Goal: Navigation & Orientation: Find specific page/section

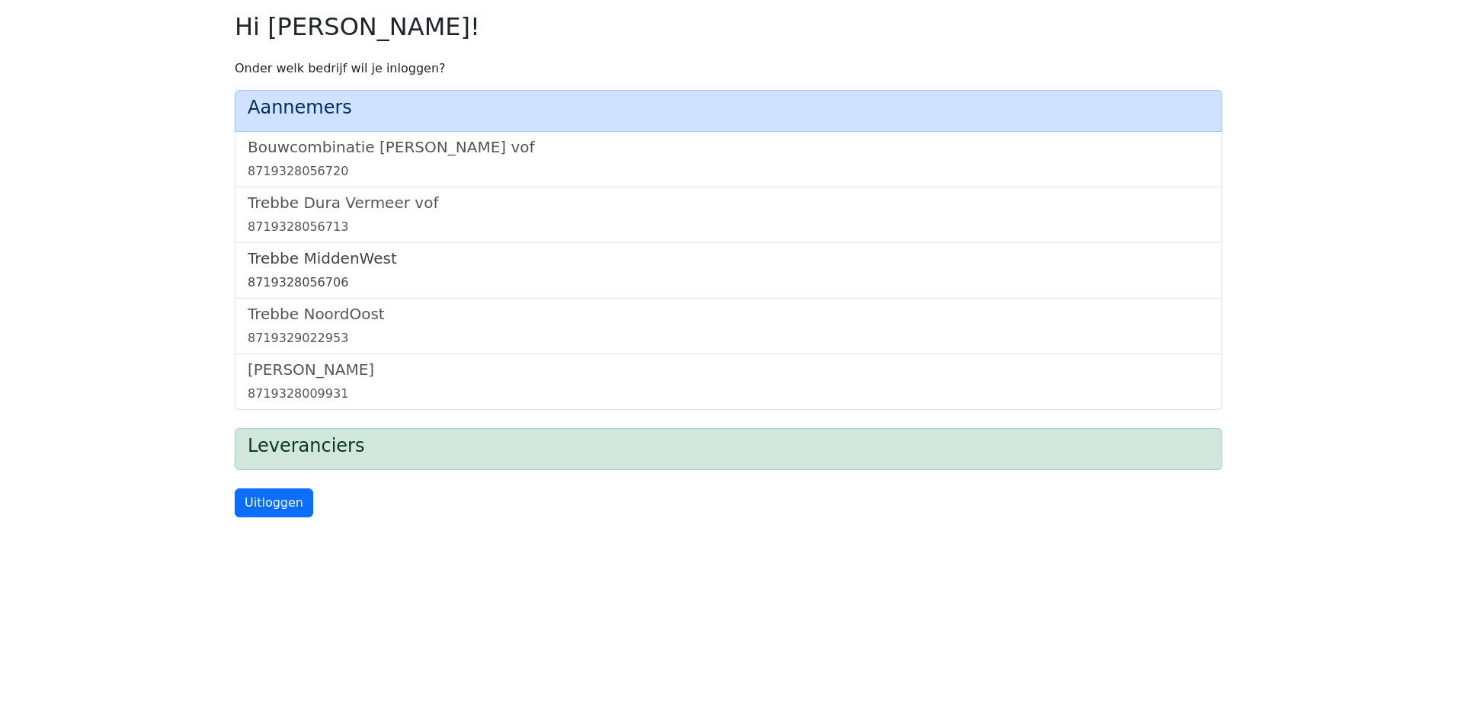
click at [364, 264] on h5 "Trebbe MiddenWest" at bounding box center [729, 258] width 962 height 18
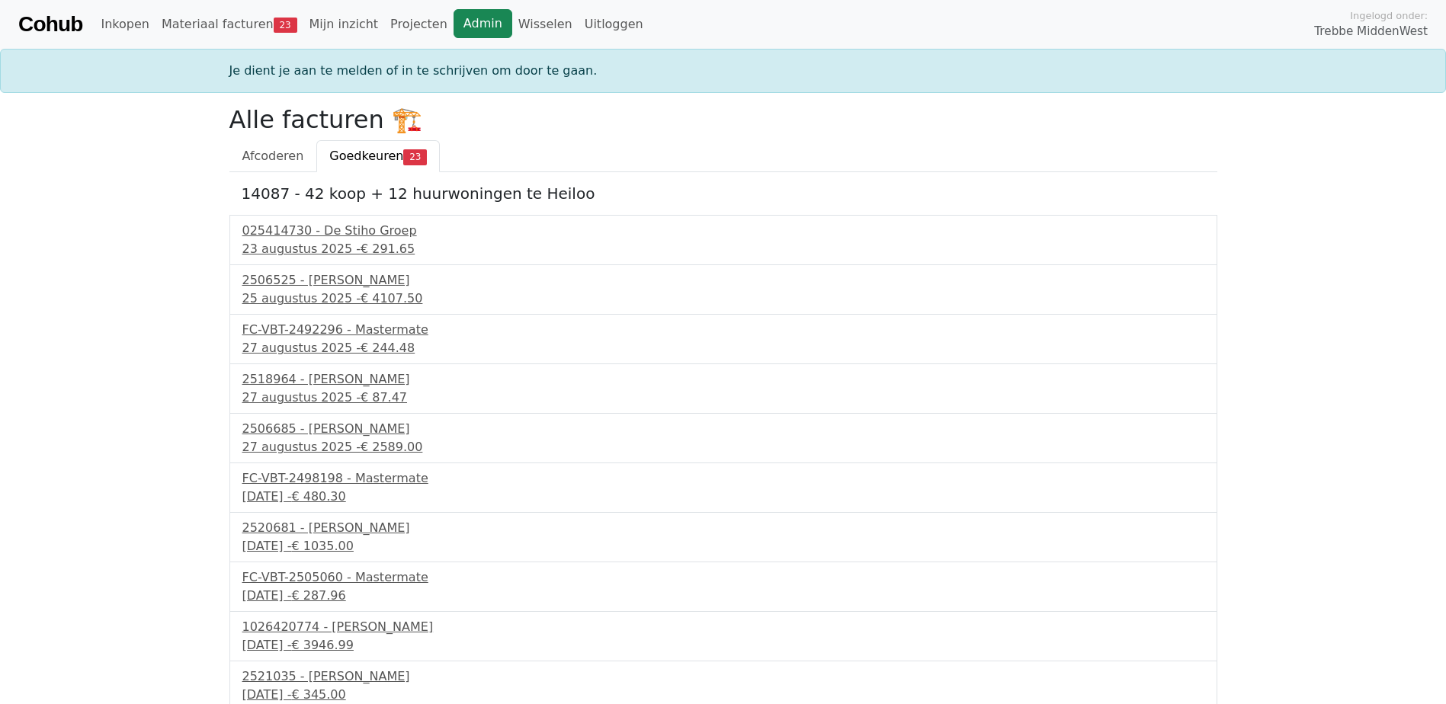
click at [466, 27] on link "Admin" at bounding box center [482, 23] width 59 height 29
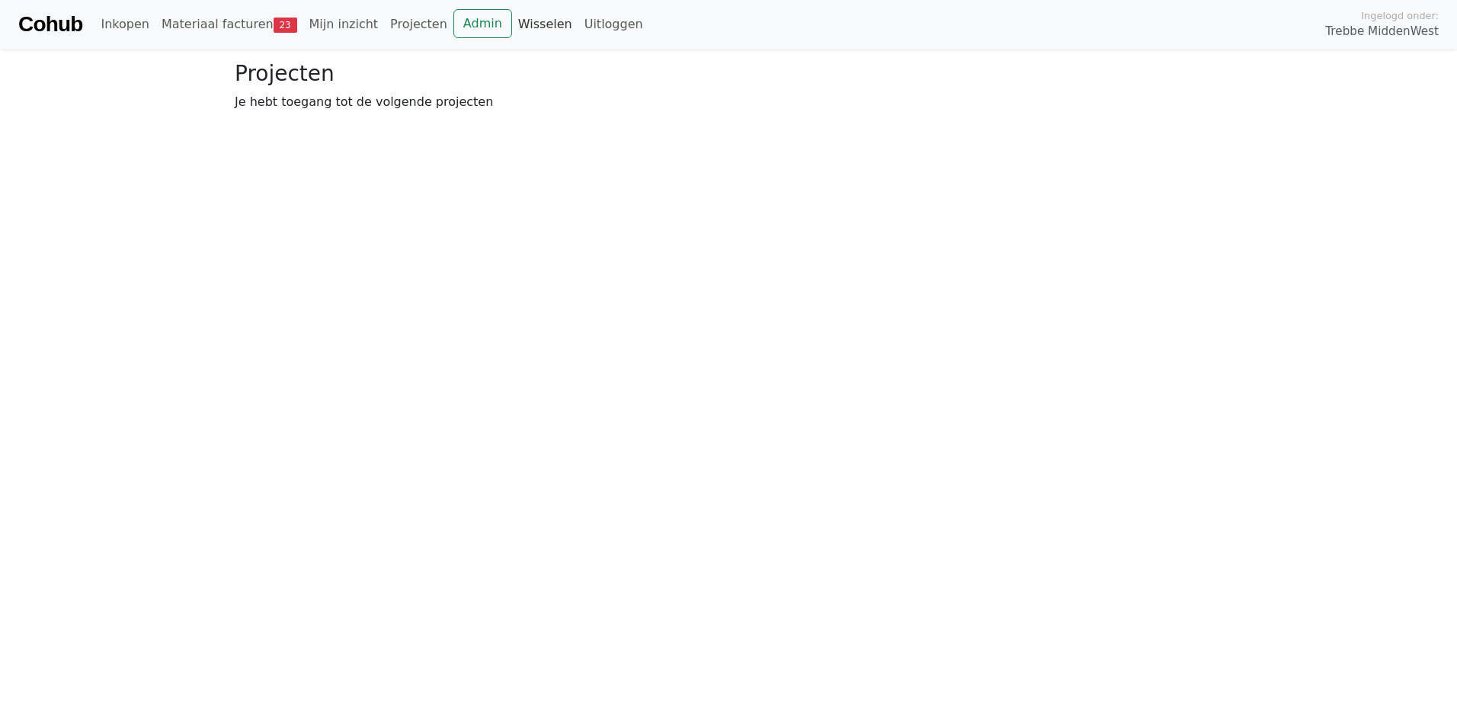
click at [512, 27] on link "Wisselen" at bounding box center [545, 24] width 66 height 30
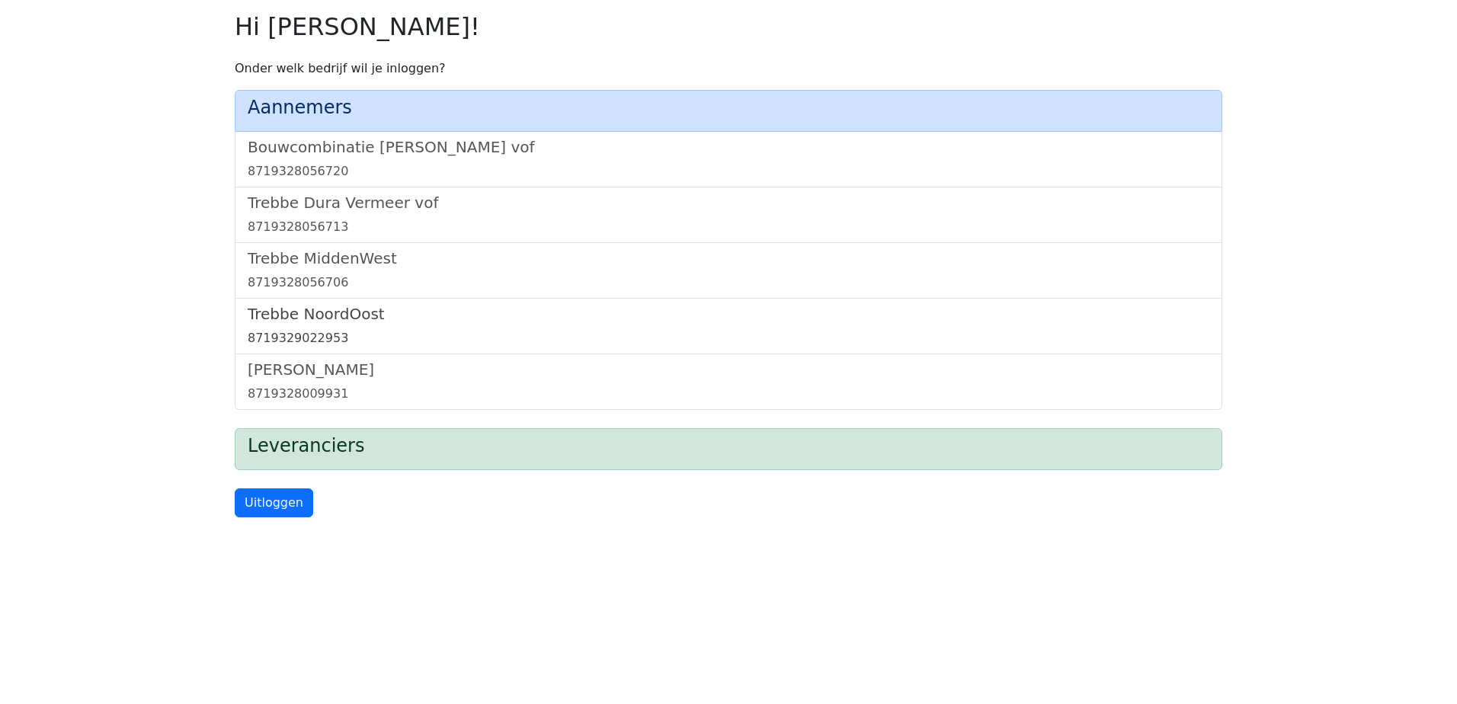
click at [302, 305] on h5 "Trebbe NoordOost" at bounding box center [729, 314] width 962 height 18
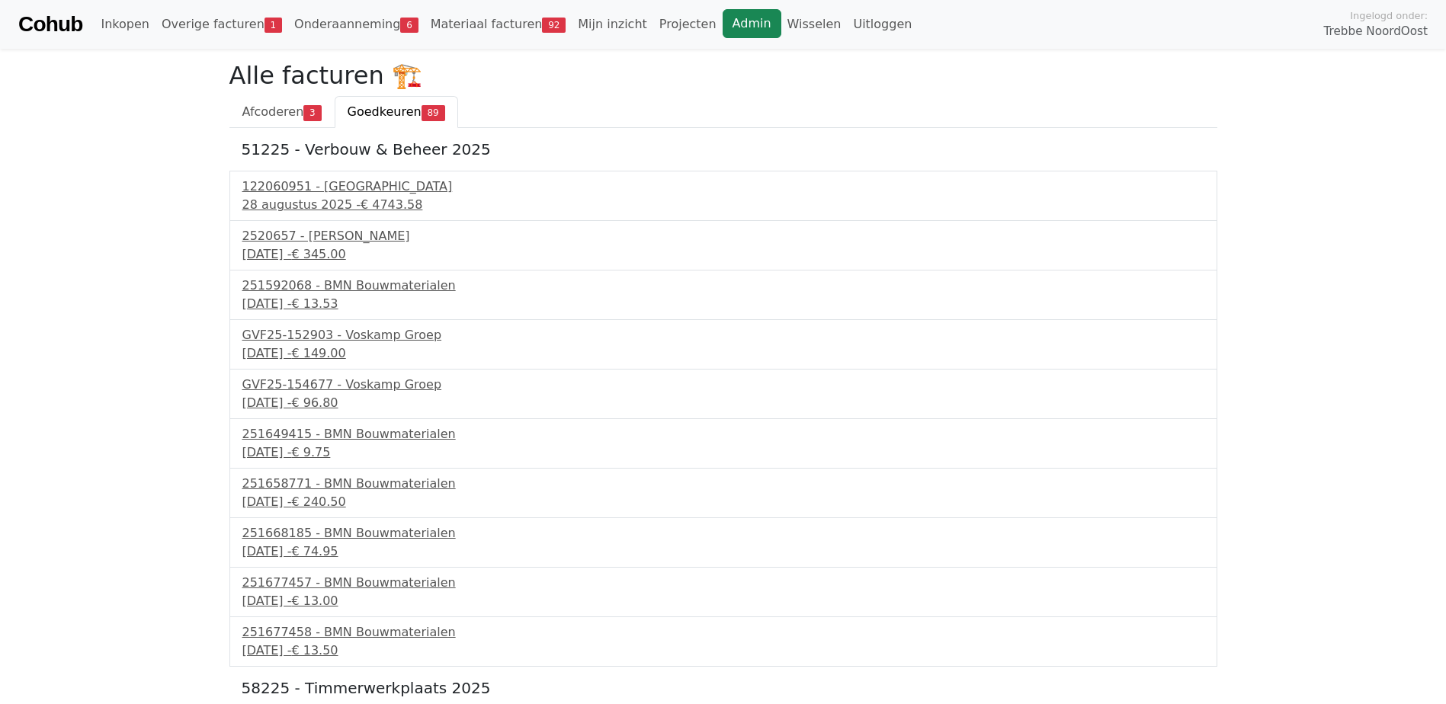
click at [723, 18] on link "Admin" at bounding box center [752, 23] width 59 height 29
